Goal: Information Seeking & Learning: Find specific fact

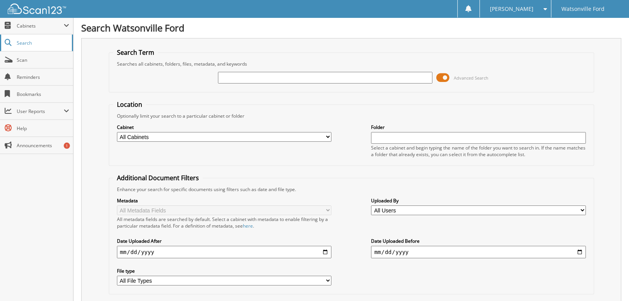
click at [30, 44] on span "Search" at bounding box center [42, 43] width 51 height 7
click at [225, 73] on input "text" at bounding box center [325, 78] width 215 height 12
type input "1"
type input "162339"
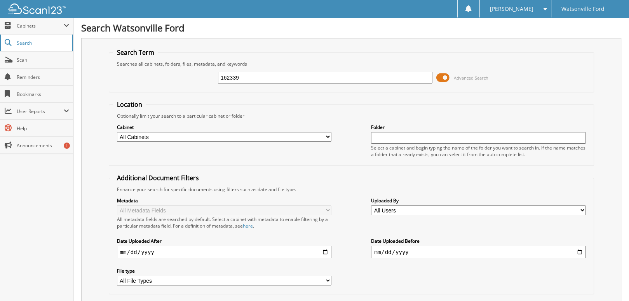
click at [29, 42] on span "Search" at bounding box center [42, 43] width 51 height 7
click at [37, 43] on span "Search" at bounding box center [42, 43] width 51 height 7
click at [239, 73] on input "text" at bounding box center [325, 78] width 215 height 12
type input "162339"
